Goal: Navigation & Orientation: Find specific page/section

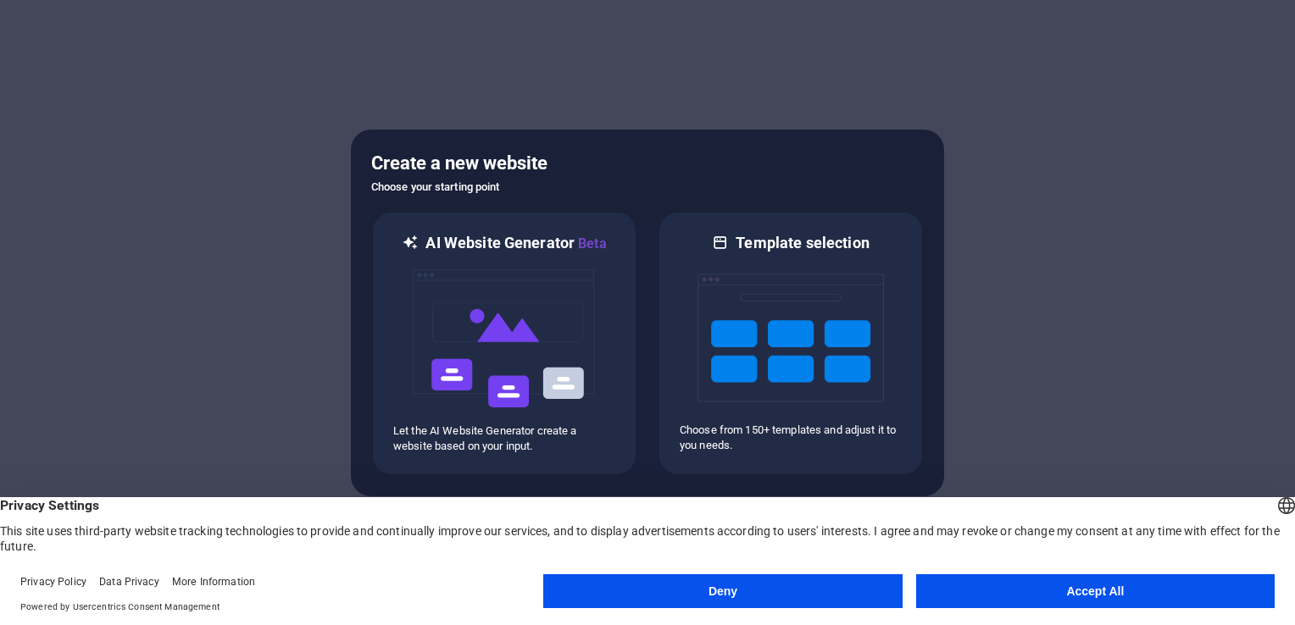
click at [997, 581] on button "Accept All" at bounding box center [1095, 591] width 358 height 34
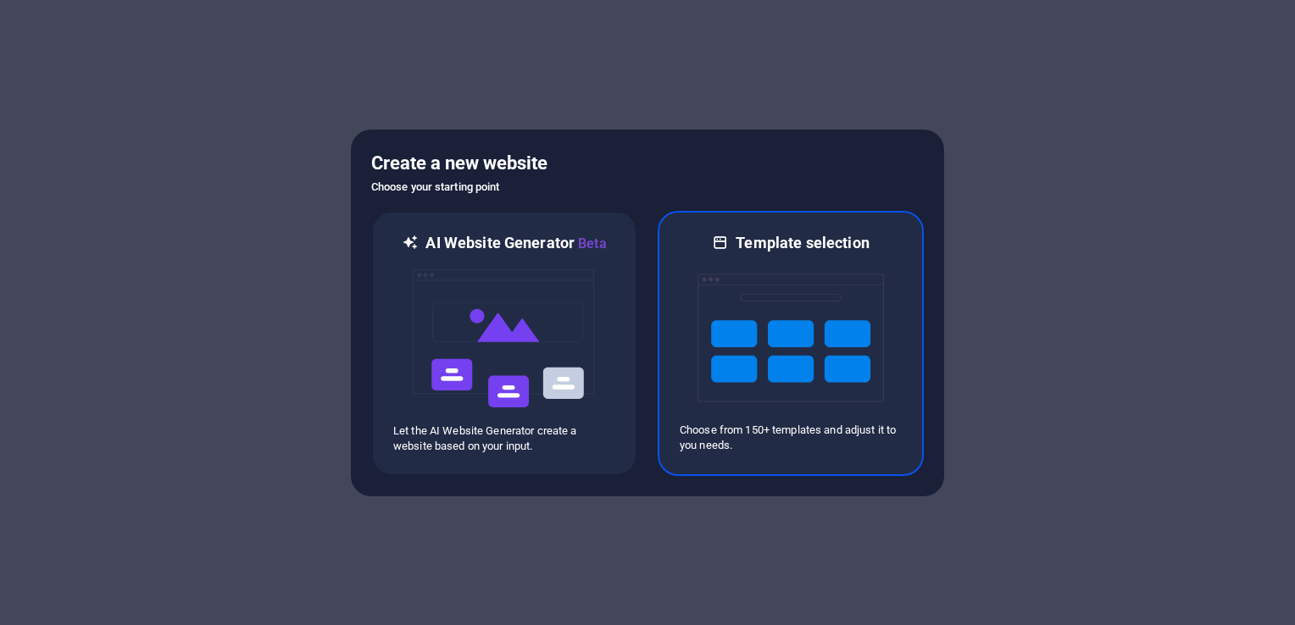
click at [776, 364] on img at bounding box center [790, 337] width 186 height 169
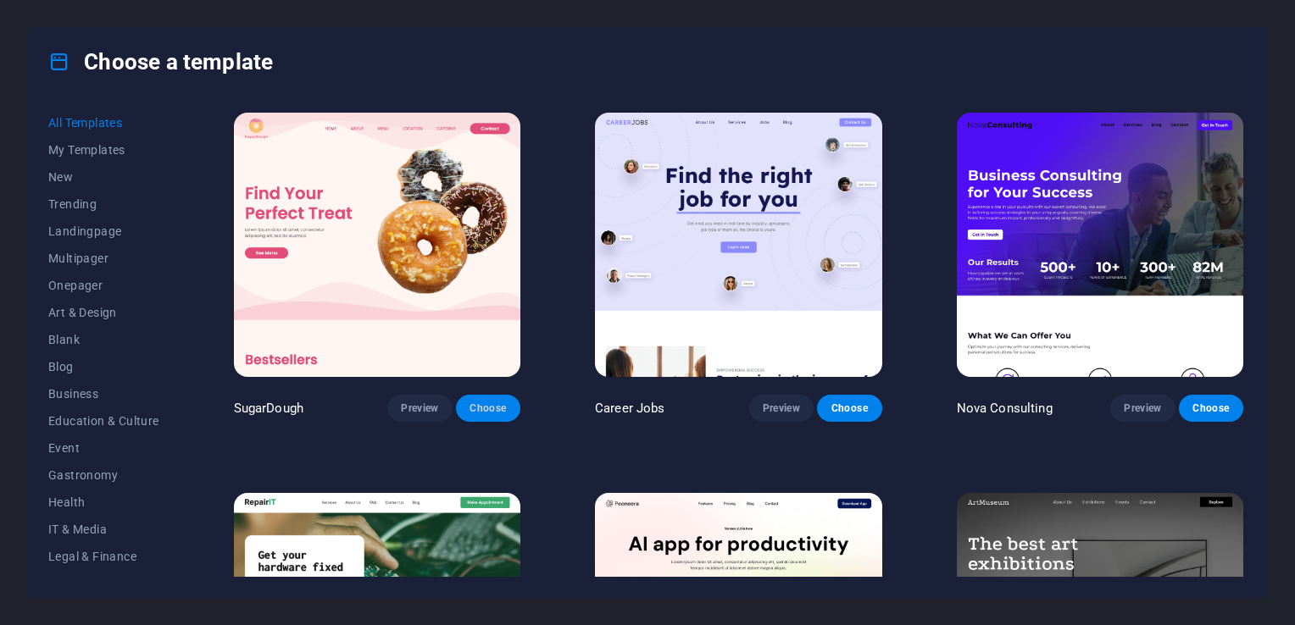
click at [511, 398] on button "Choose" at bounding box center [488, 408] width 64 height 27
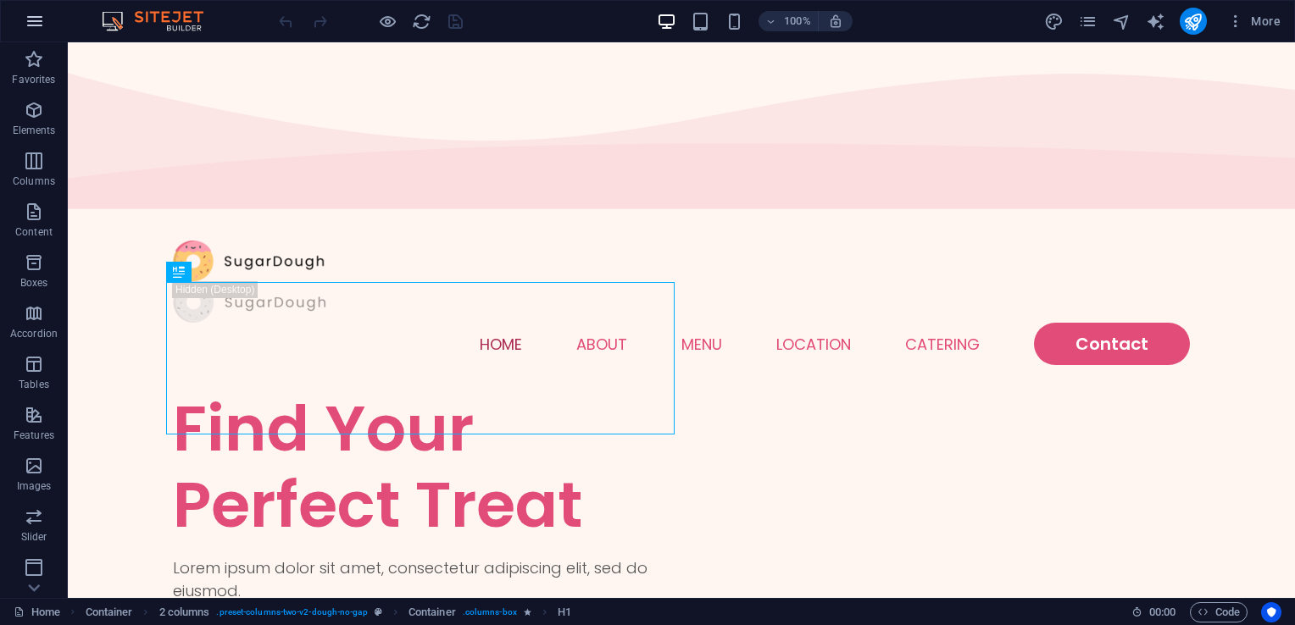
click at [27, 19] on icon "button" at bounding box center [35, 21] width 20 height 20
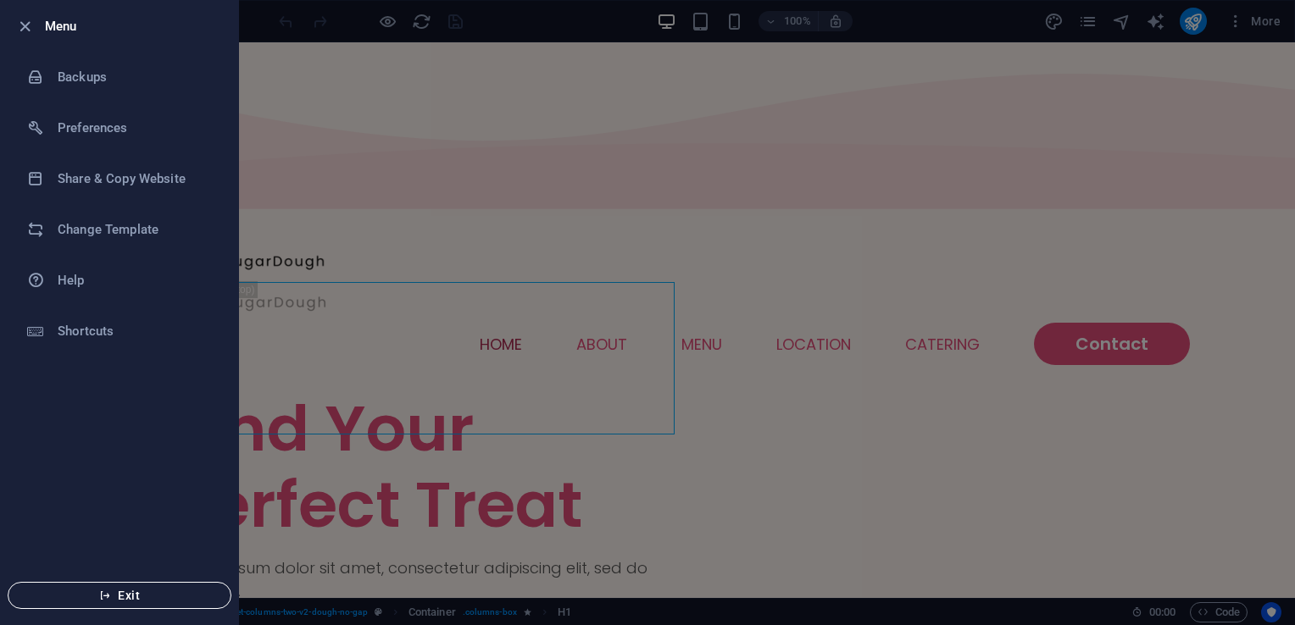
click at [120, 608] on button "Exit" at bounding box center [120, 595] width 224 height 27
